Goal: Check status: Check status

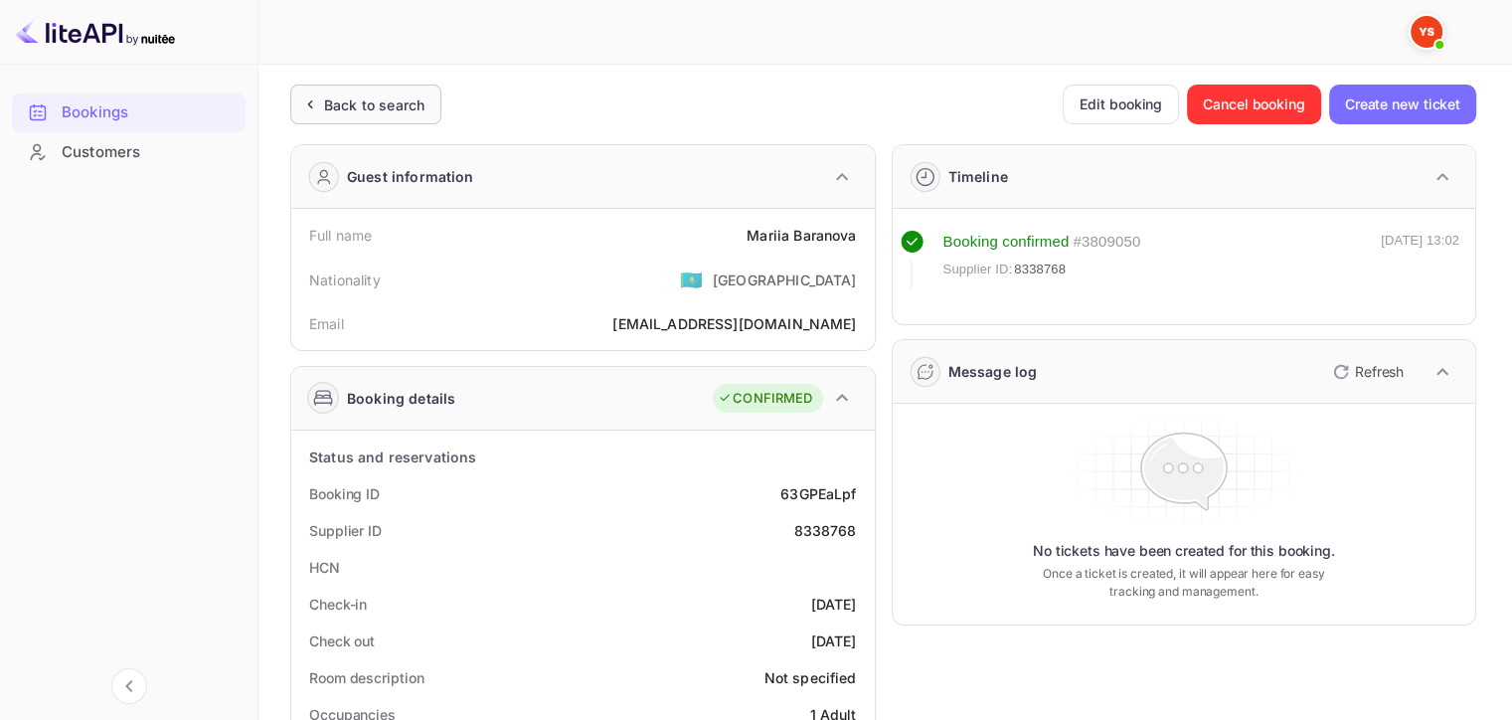
click at [350, 94] on div "Back to search" at bounding box center [374, 104] width 100 height 21
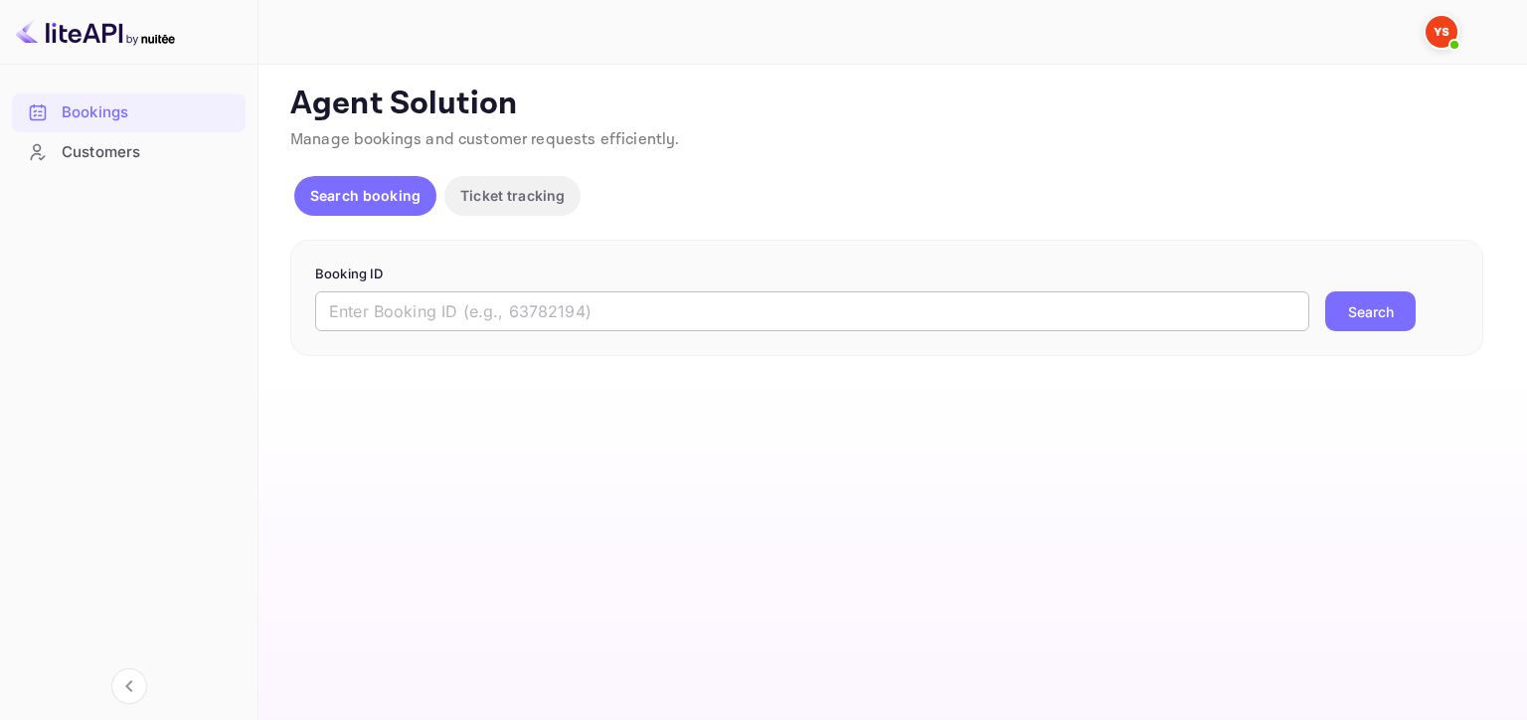
click at [915, 320] on input "text" at bounding box center [812, 311] width 994 height 40
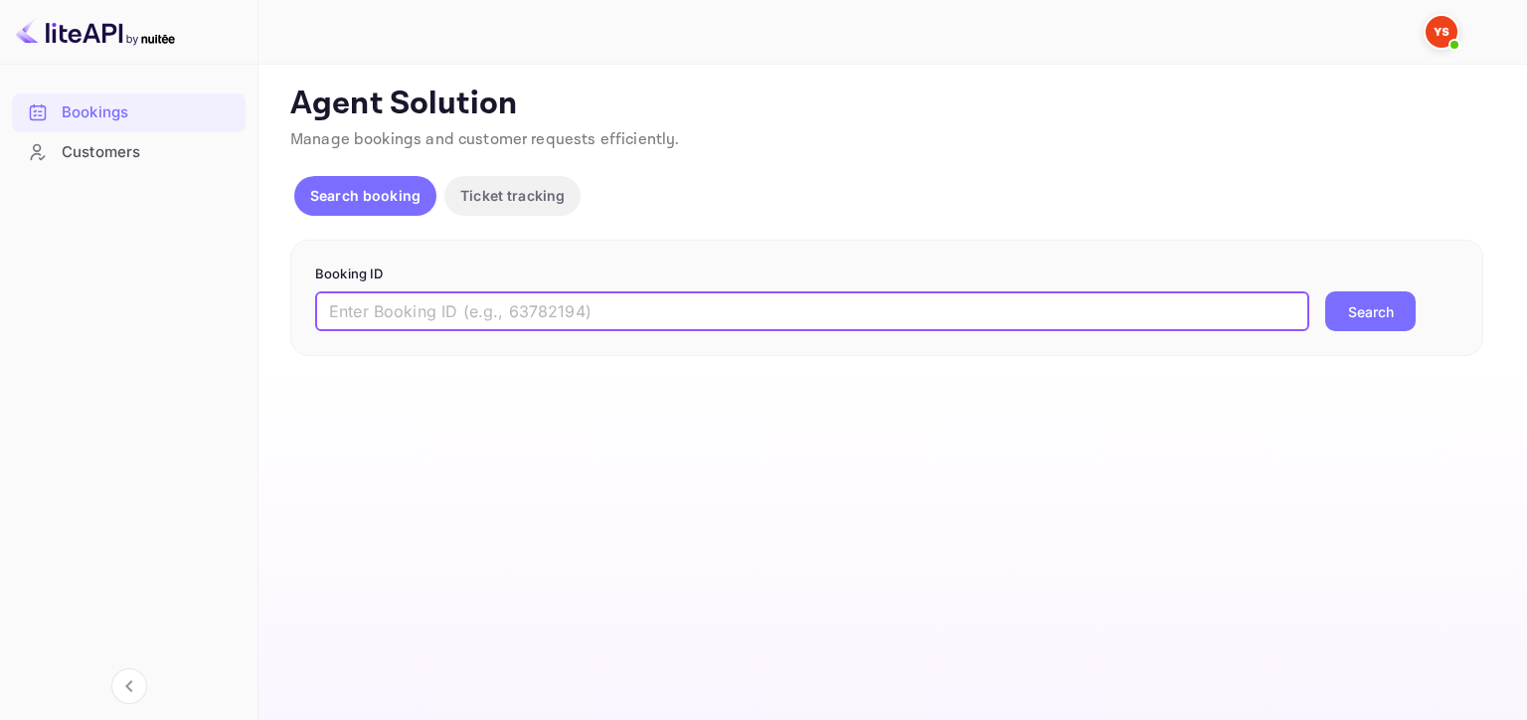
paste input "8898786"
click at [1386, 322] on button "Search" at bounding box center [1370, 311] width 90 height 40
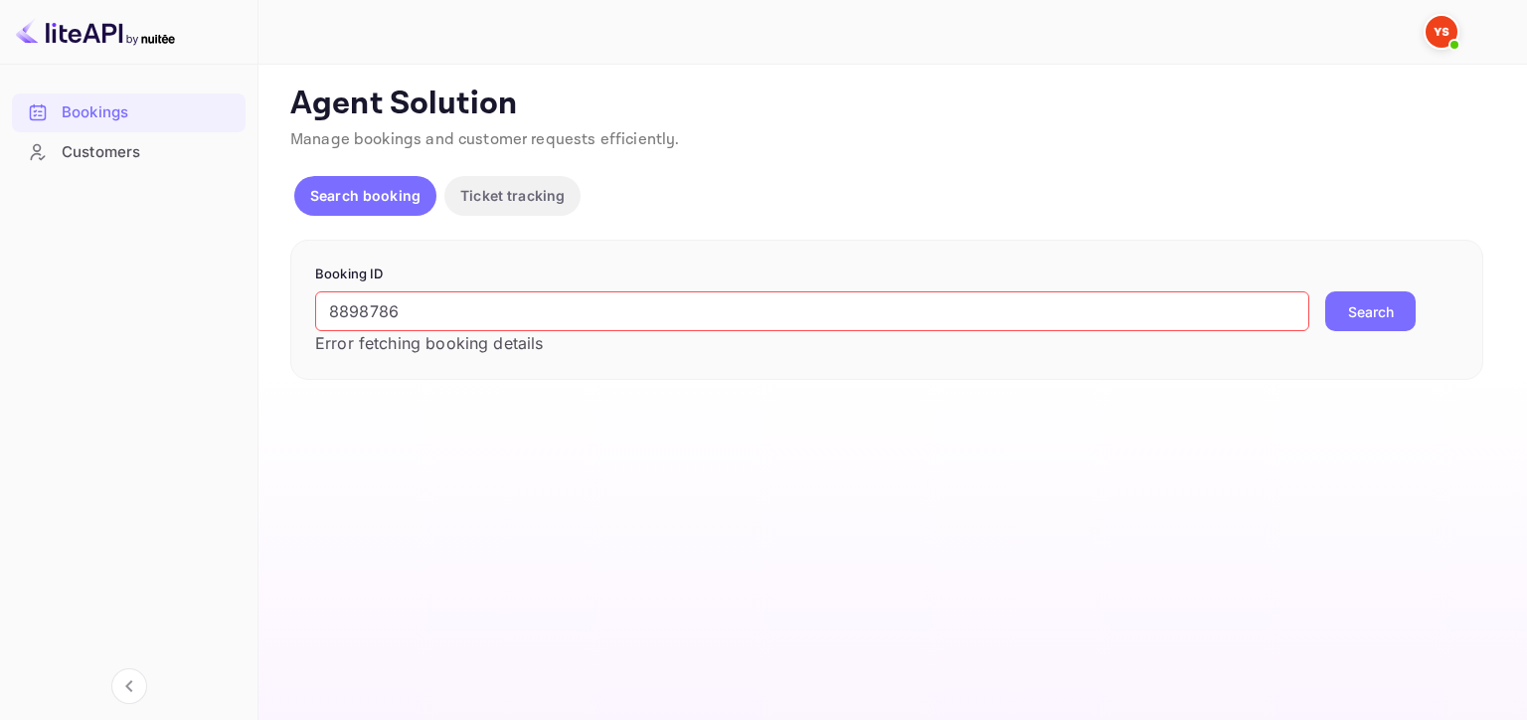
click at [445, 302] on input "8898786" at bounding box center [812, 311] width 994 height 40
drag, startPoint x: 1348, startPoint y: 299, endPoint x: 1306, endPoint y: 314, distance: 44.3
click at [1349, 299] on button "Search" at bounding box center [1370, 311] width 90 height 40
click at [471, 309] on input "8898786" at bounding box center [812, 311] width 994 height 40
click at [1376, 309] on button "Search" at bounding box center [1370, 311] width 90 height 40
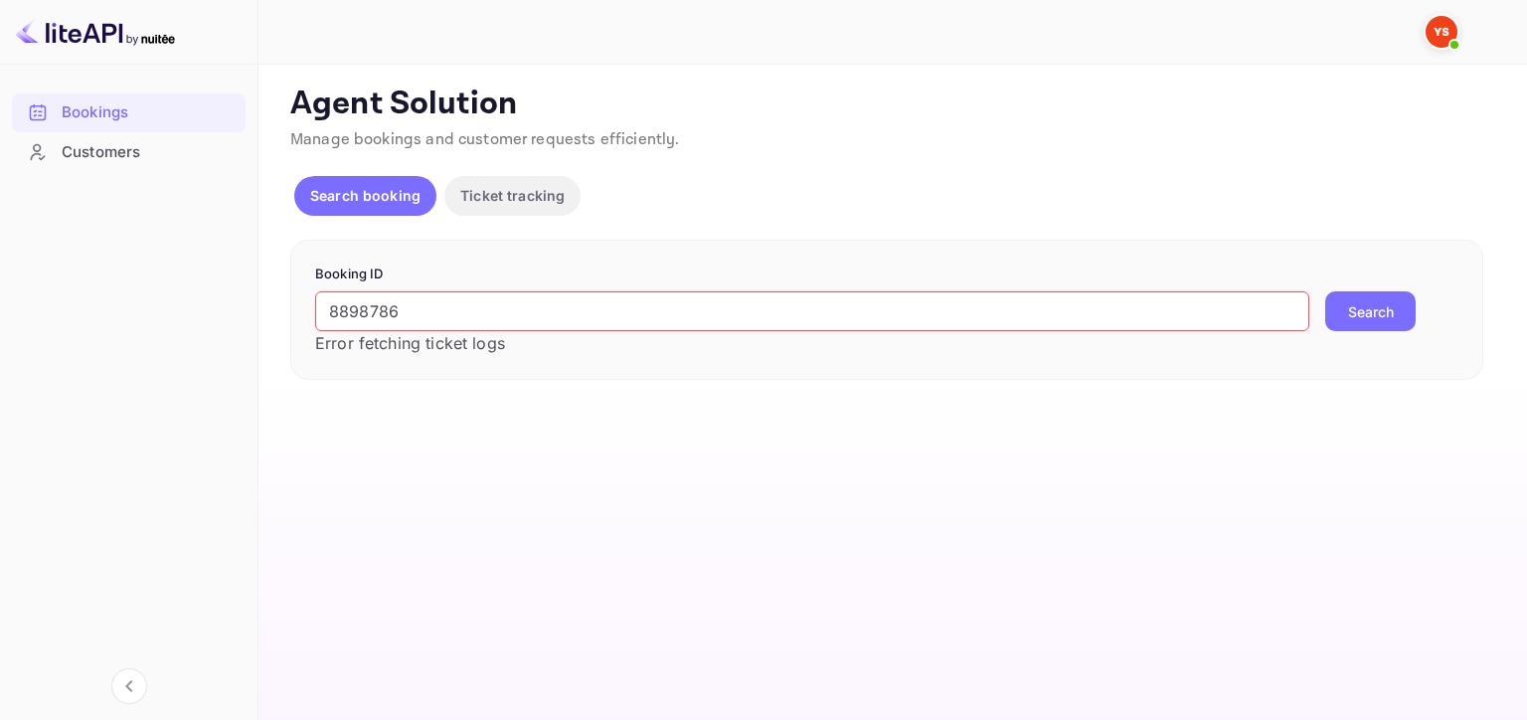
click at [752, 326] on input "8898786" at bounding box center [812, 311] width 994 height 40
click at [1358, 295] on button "Search" at bounding box center [1370, 311] width 90 height 40
click at [620, 308] on input "8898786" at bounding box center [812, 311] width 994 height 40
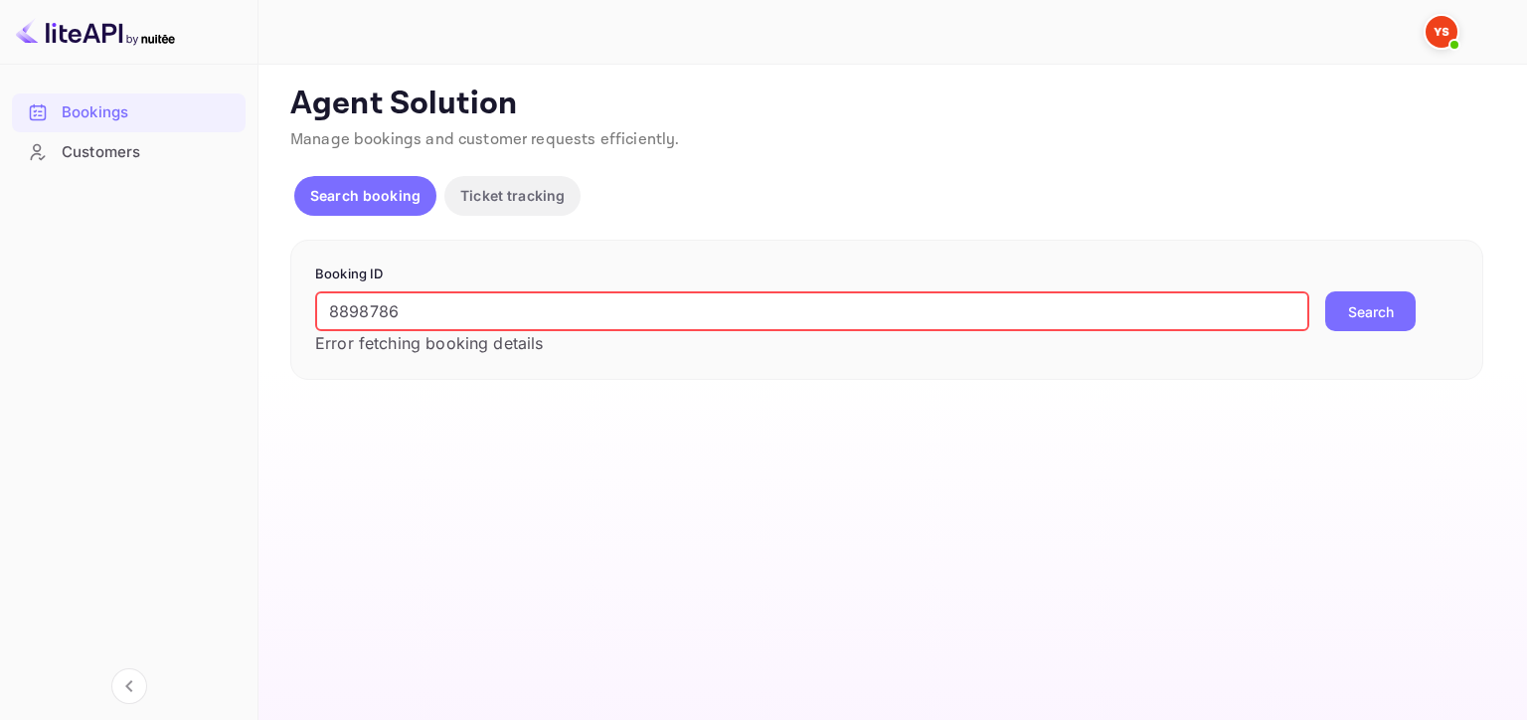
paste input "9302783"
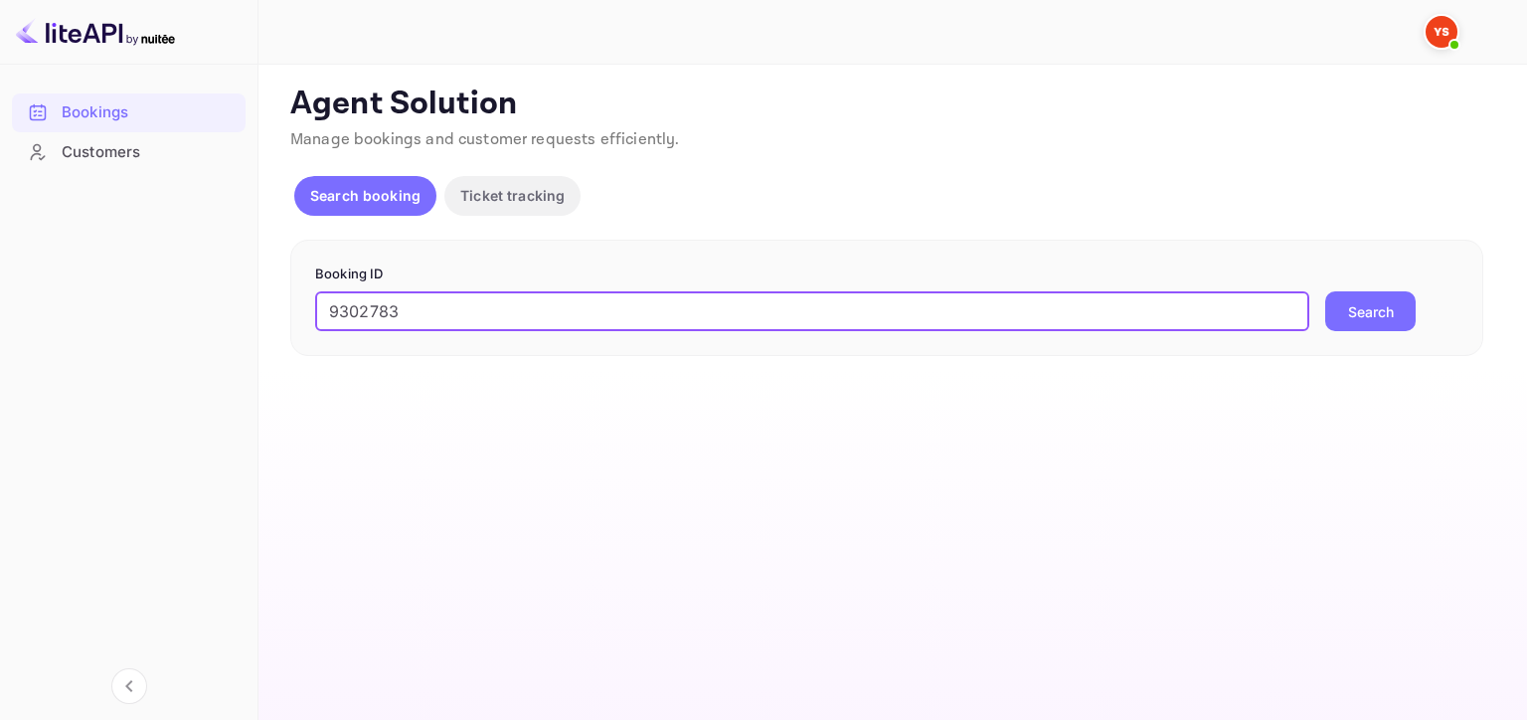
type input "9302783"
click at [1364, 302] on button "Search" at bounding box center [1370, 311] width 90 height 40
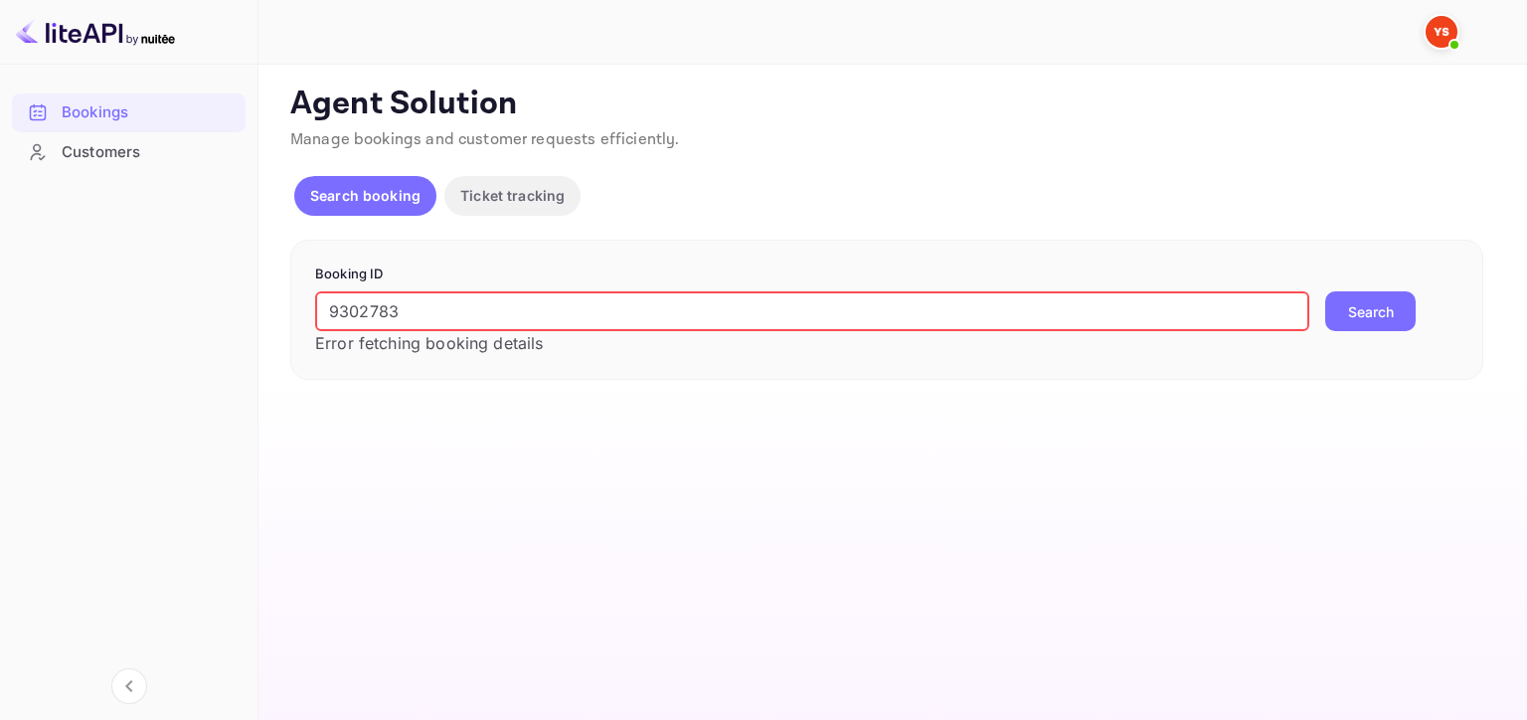
click at [437, 311] on input "9302783" at bounding box center [812, 311] width 994 height 40
click at [565, 304] on input "9302783" at bounding box center [812, 311] width 994 height 40
click at [553, 327] on input "9302783" at bounding box center [812, 311] width 994 height 40
click at [1381, 312] on button "Search" at bounding box center [1370, 311] width 90 height 40
click at [529, 196] on p "Ticket tracking" at bounding box center [512, 195] width 104 height 21
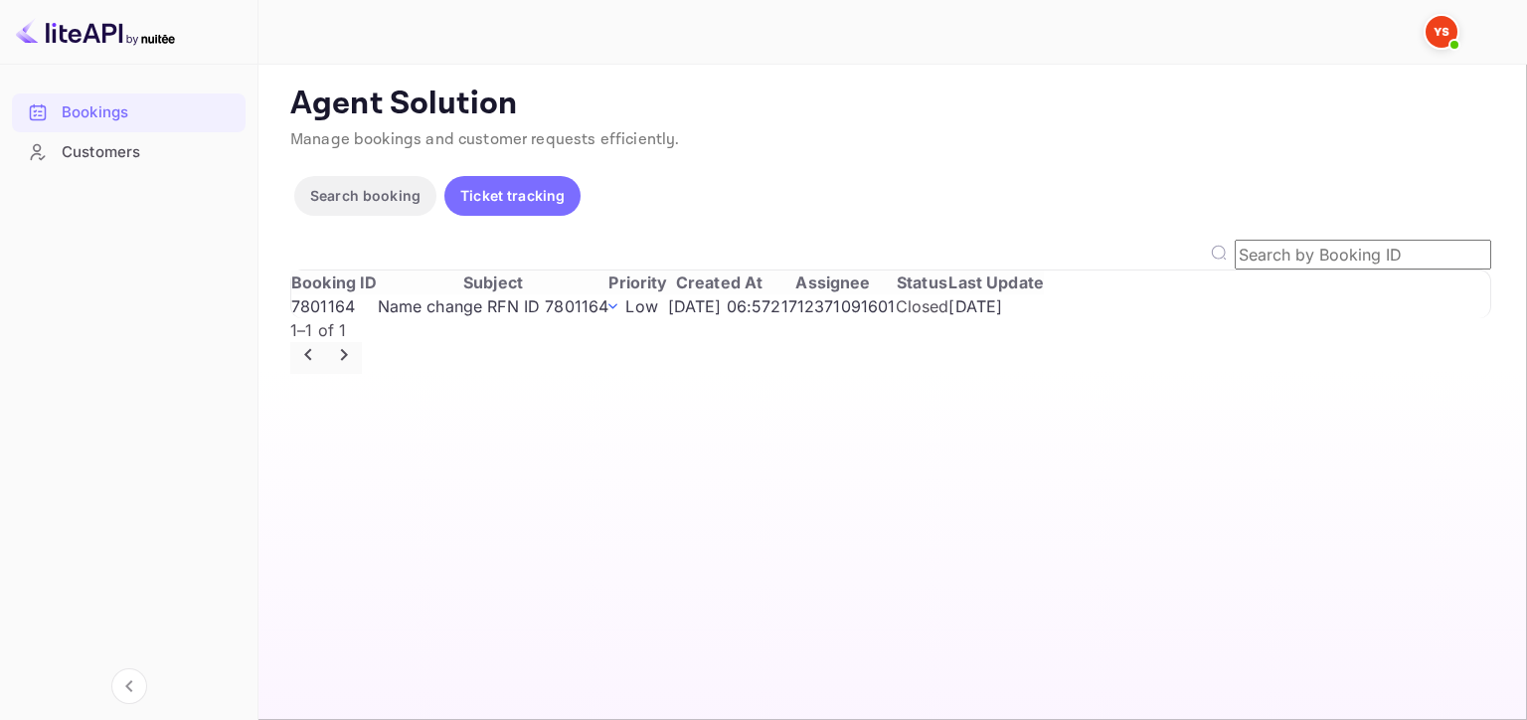
click at [338, 205] on p "Search booking" at bounding box center [365, 195] width 110 height 21
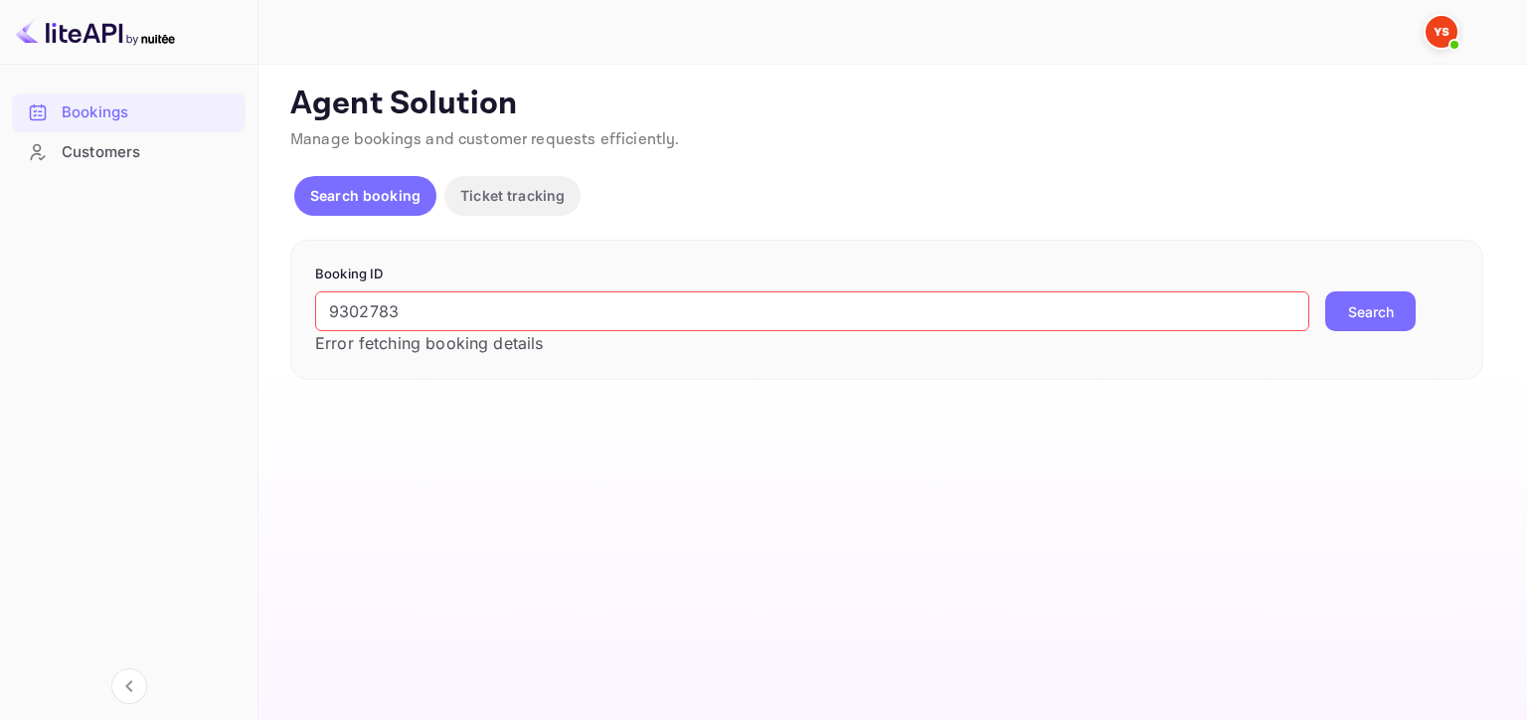
click at [878, 301] on input "9302783" at bounding box center [812, 311] width 994 height 40
paste input "YA-5461-2828-6324"
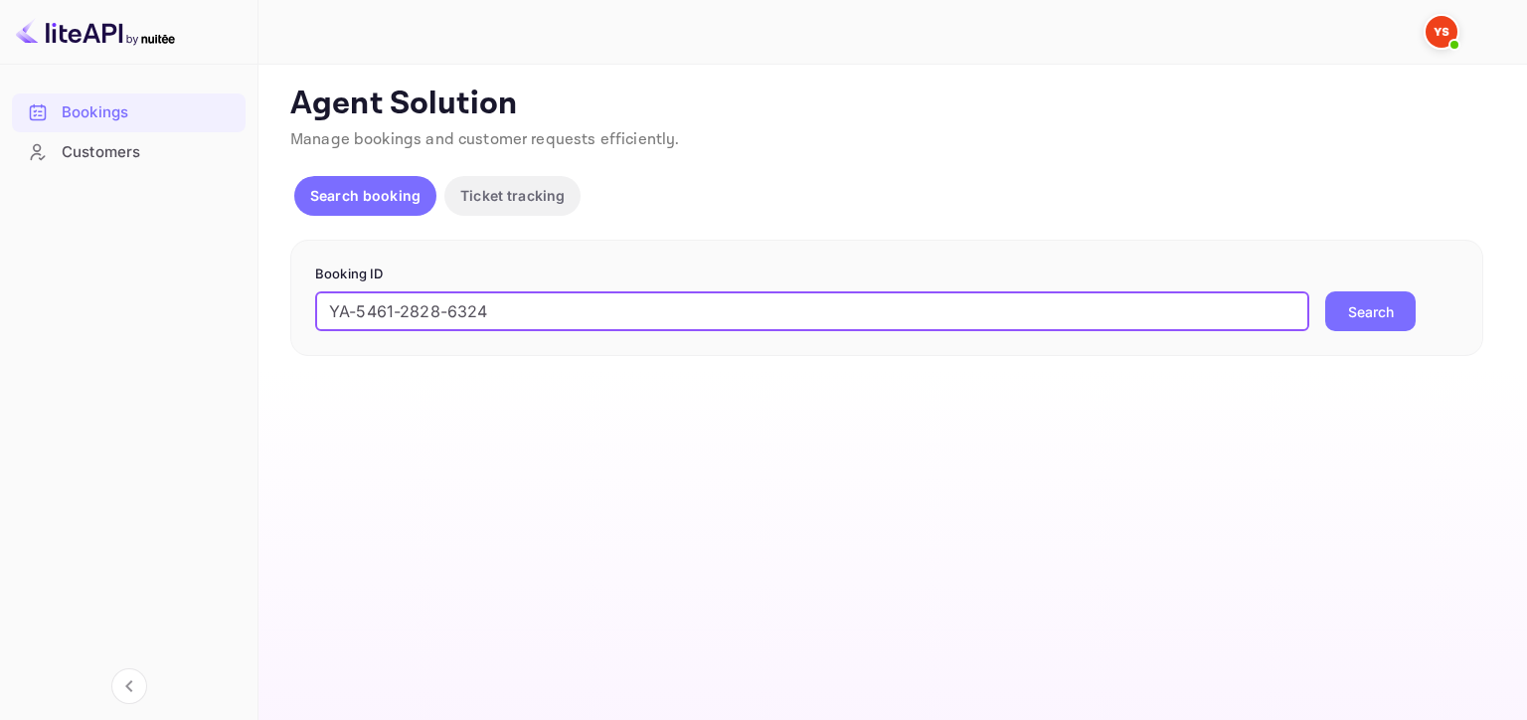
type input "YA-5461-2828-6324"
click at [1367, 315] on button "Search" at bounding box center [1370, 311] width 90 height 40
